Goal: Task Accomplishment & Management: Use online tool/utility

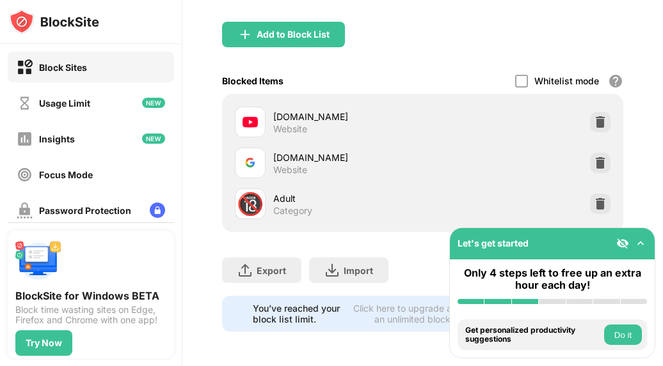
scroll to position [139, 0]
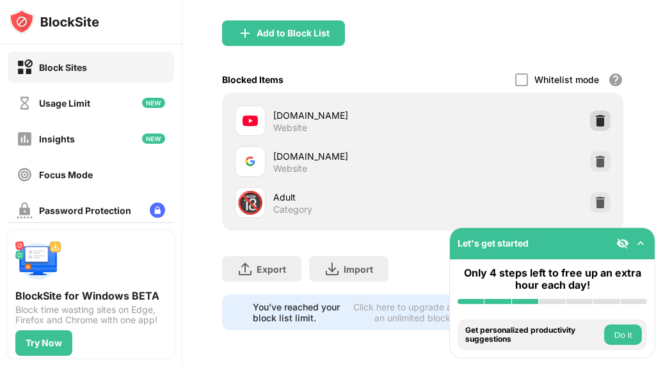
click at [595, 114] on img at bounding box center [599, 120] width 13 height 13
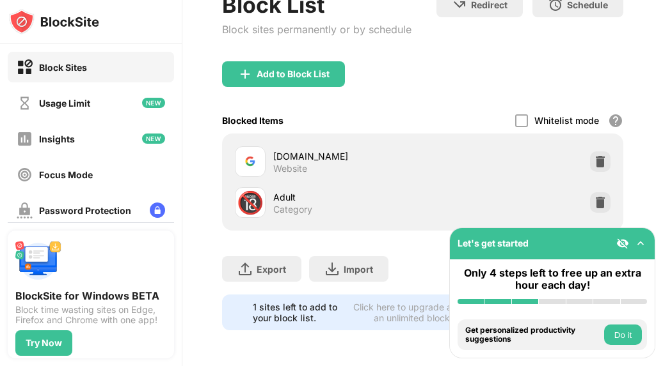
scroll to position [98, 0]
click at [594, 155] on img at bounding box center [599, 161] width 13 height 13
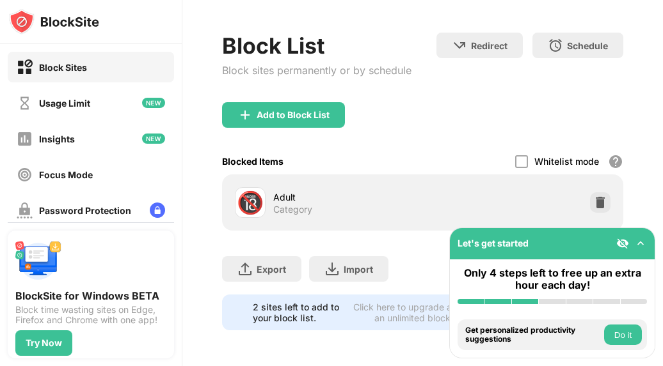
scroll to position [57, 0]
